Goal: Check status: Check status

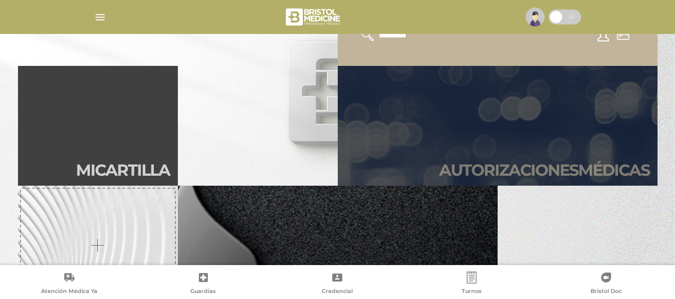
scroll to position [200, 0]
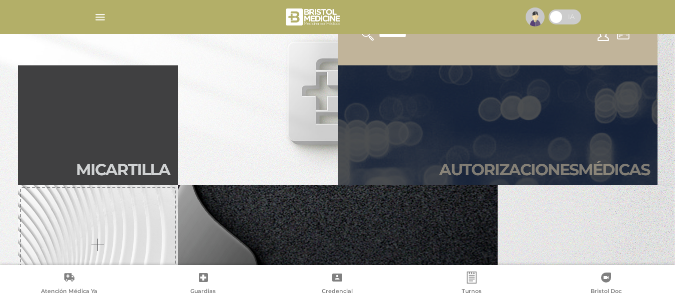
click at [497, 136] on link "Autori zaciones médicas" at bounding box center [498, 125] width 320 height 120
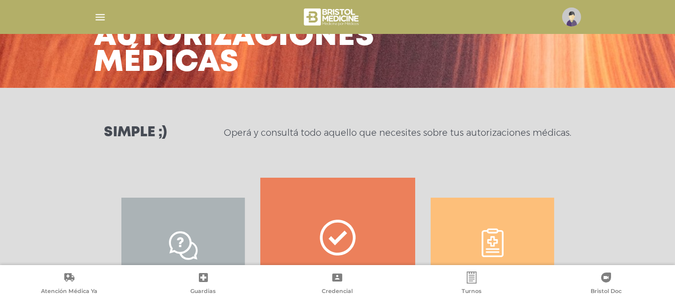
scroll to position [202, 0]
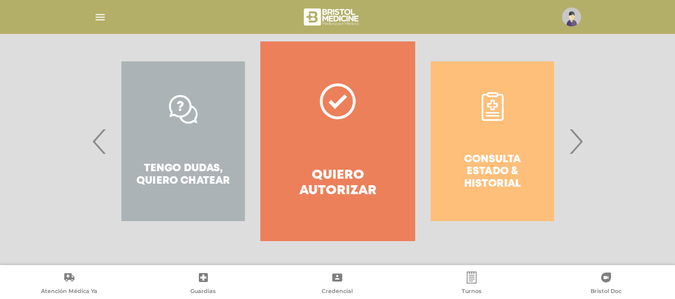
click at [496, 141] on div "Consulta estado & historial" at bounding box center [492, 141] width 154 height 200
click at [571, 144] on span "›" at bounding box center [575, 141] width 19 height 54
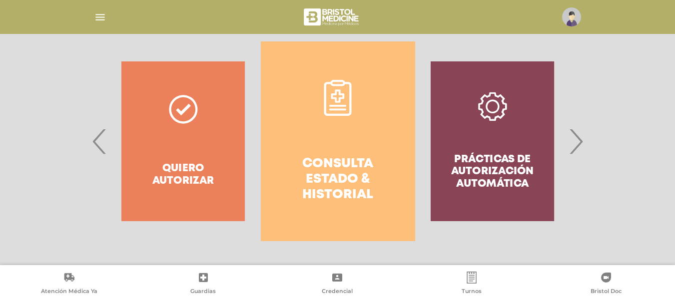
click at [380, 155] on link "Consulta estado & historial" at bounding box center [338, 141] width 154 height 200
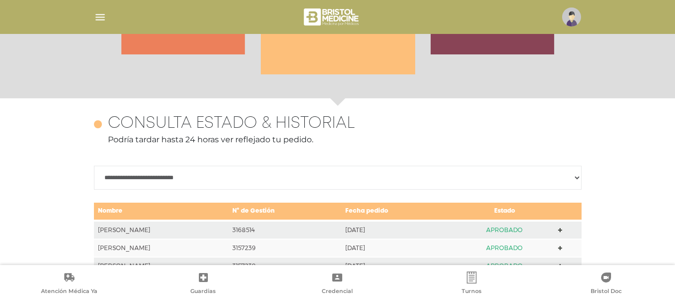
scroll to position [444, 0]
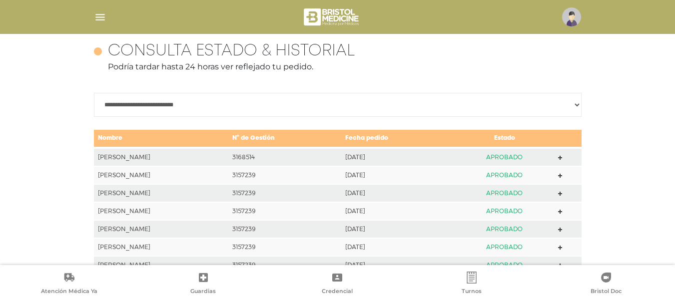
click at [563, 177] on icon at bounding box center [560, 176] width 4 height 4
click at [636, 212] on div "**********" at bounding box center [337, 158] width 675 height 269
click at [563, 157] on polygon at bounding box center [560, 158] width 4 height 4
